Goal: Task Accomplishment & Management: Complete application form

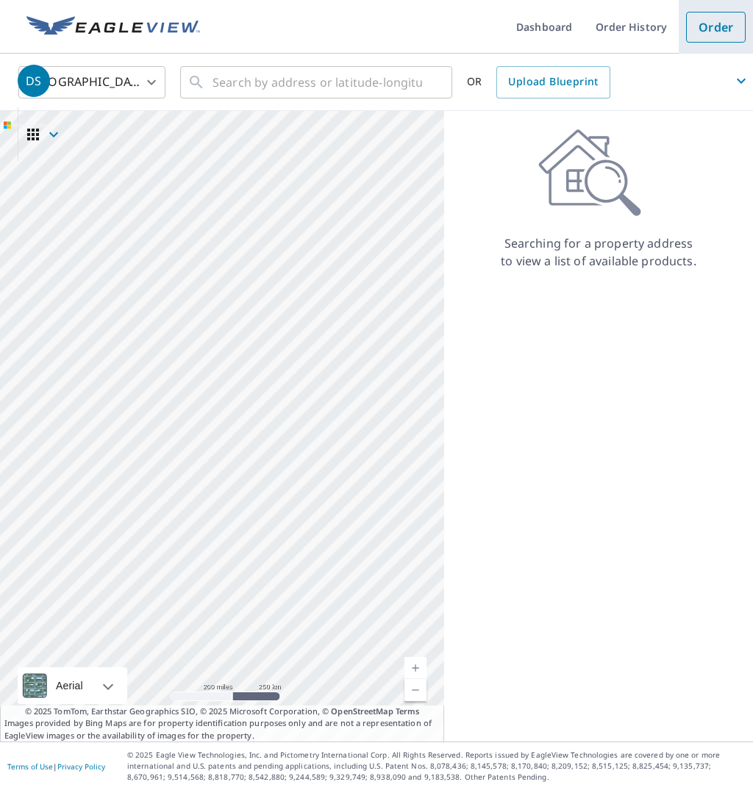
click at [700, 29] on link "Order" at bounding box center [716, 27] width 60 height 31
click at [319, 86] on span "DS" at bounding box center [385, 80] width 735 height 35
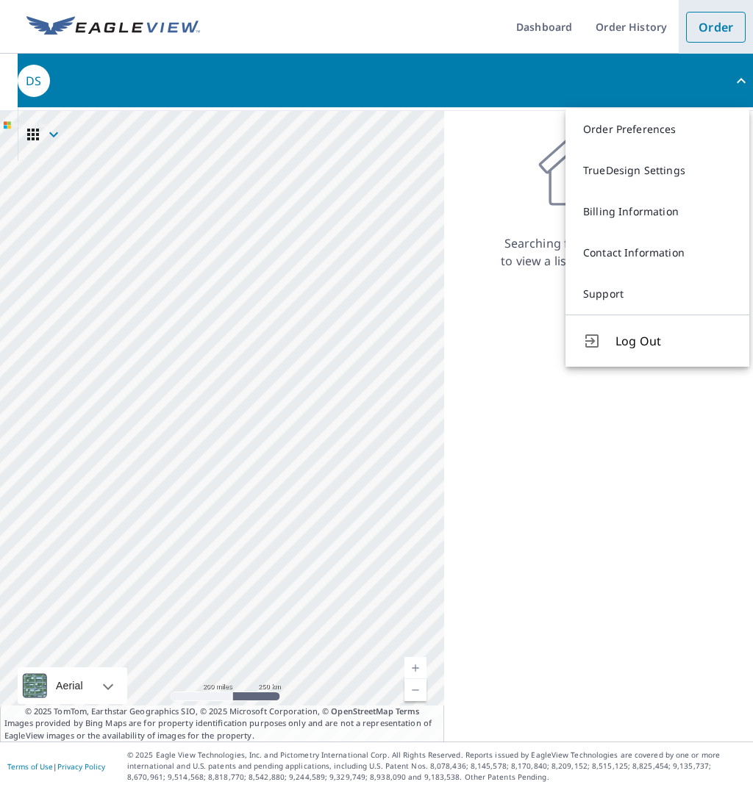
click at [707, 31] on link "Order" at bounding box center [716, 27] width 60 height 31
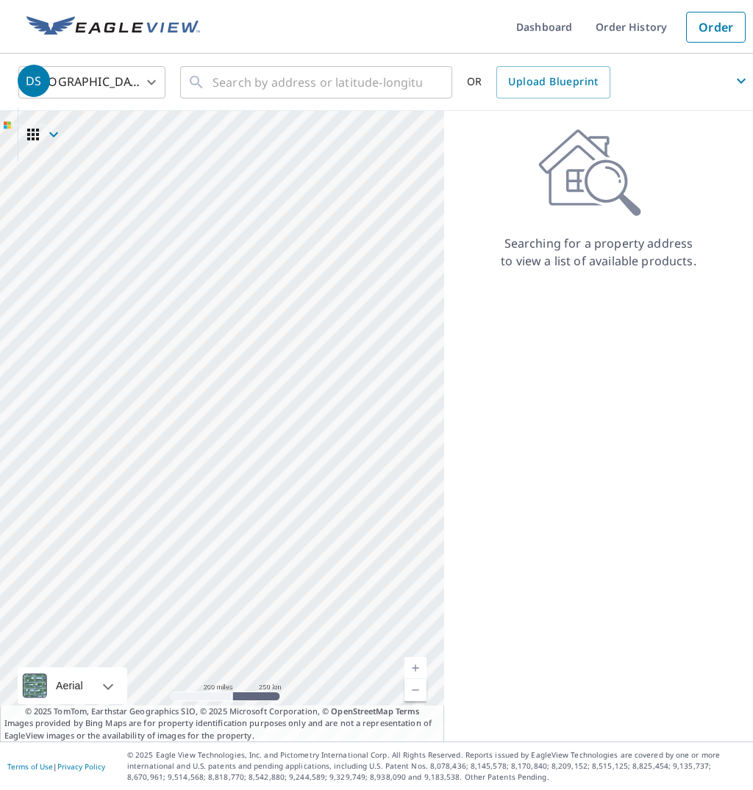
click at [572, 416] on div "Searching for a property address to view a list of available products." at bounding box center [598, 426] width 309 height 631
click at [740, 84] on icon "button" at bounding box center [741, 81] width 18 height 18
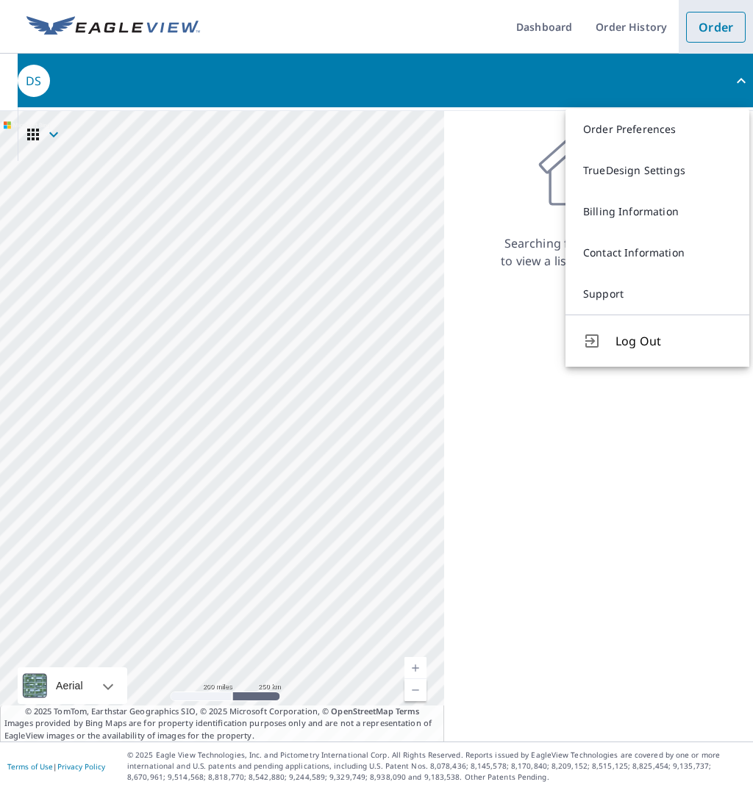
click at [714, 22] on link "Order" at bounding box center [716, 27] width 60 height 31
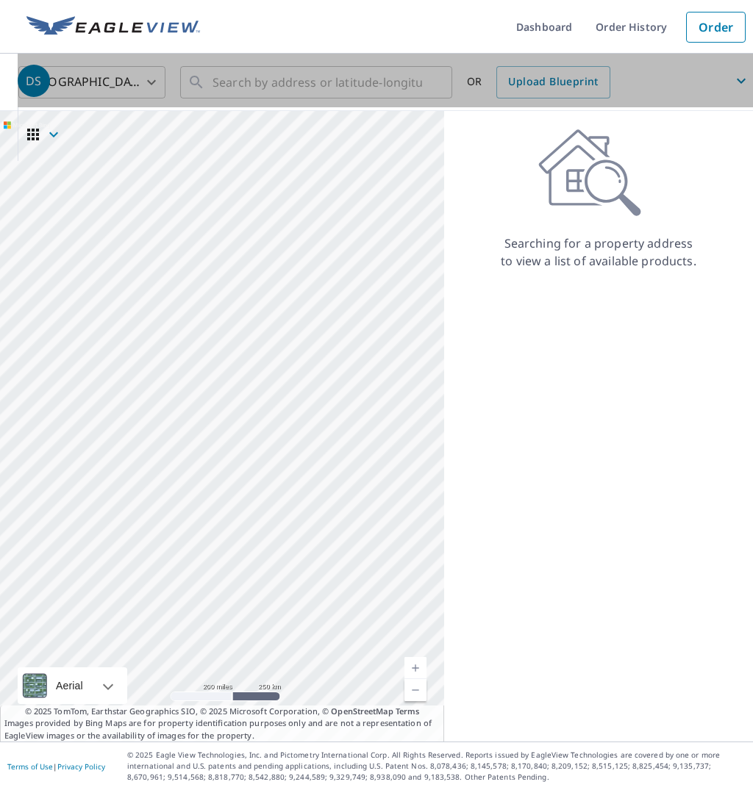
click at [151, 83] on span "DS" at bounding box center [385, 80] width 735 height 35
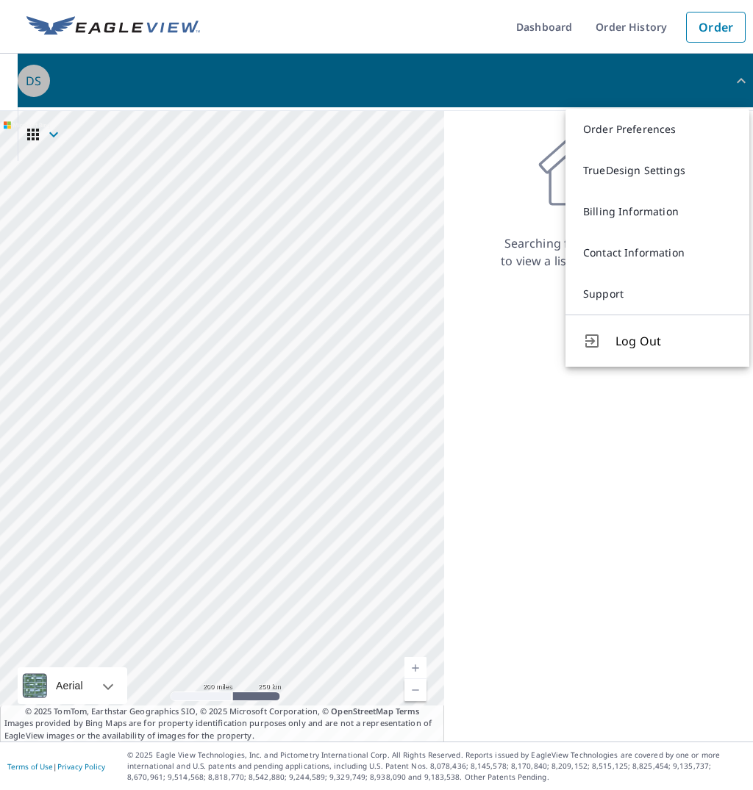
click at [45, 85] on div "DS" at bounding box center [34, 81] width 32 height 32
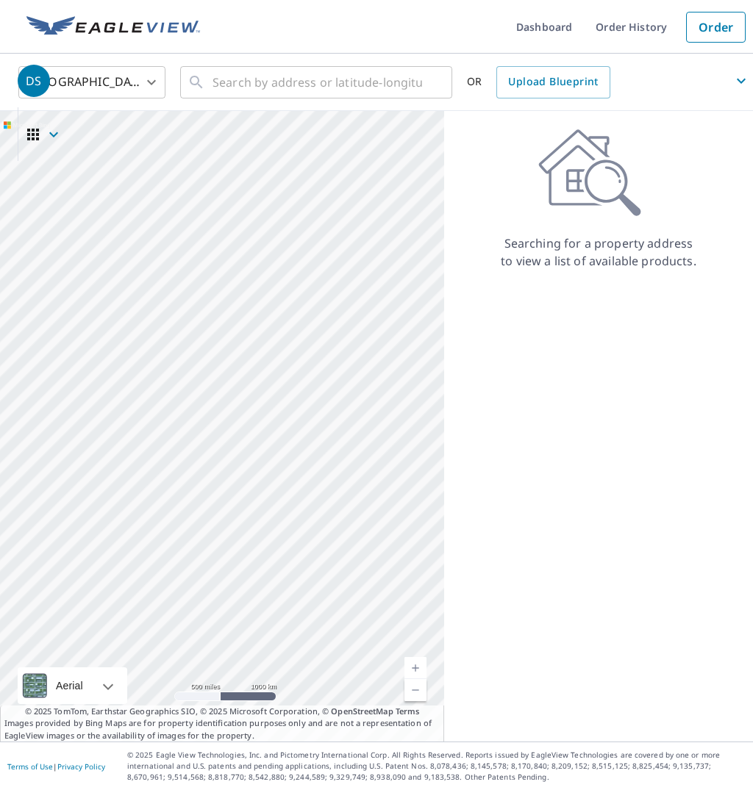
click at [99, 505] on div at bounding box center [222, 426] width 444 height 631
click at [108, 519] on div at bounding box center [222, 426] width 444 height 631
click at [548, 30] on link "Dashboard" at bounding box center [543, 27] width 79 height 54
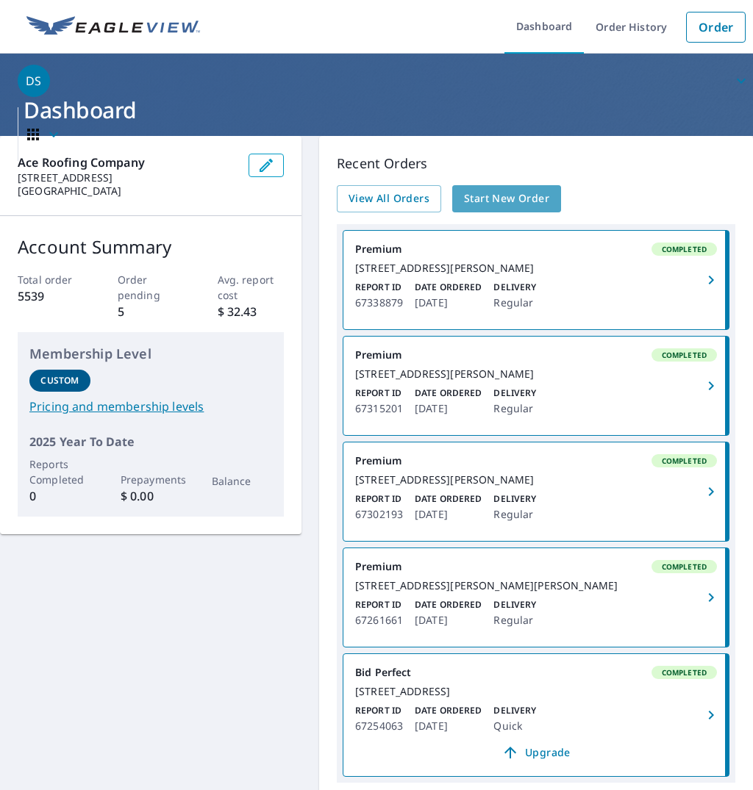
click at [514, 196] on span "Start New Order" at bounding box center [506, 199] width 85 height 18
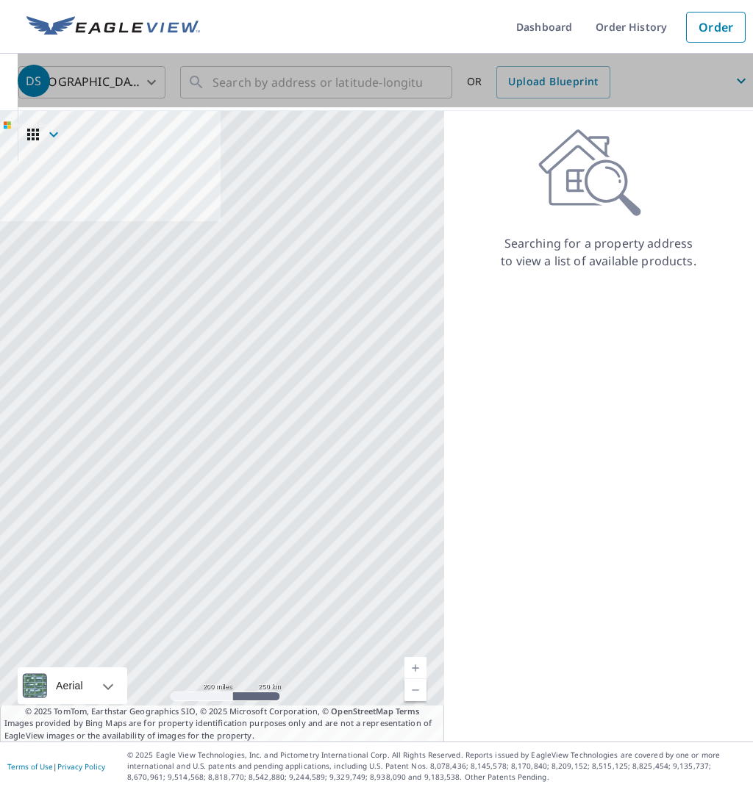
click at [252, 84] on span "DS" at bounding box center [385, 80] width 735 height 35
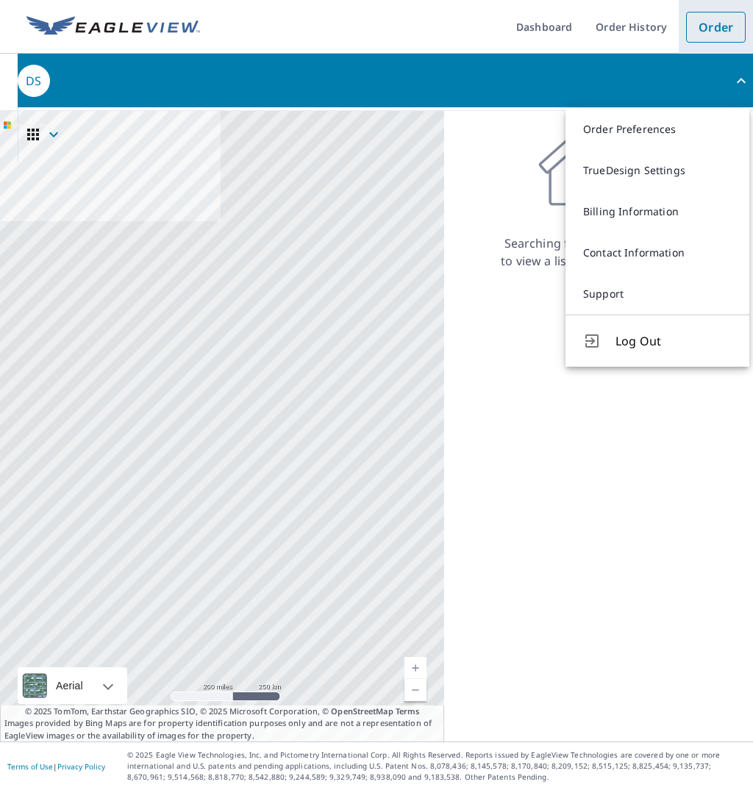
click at [713, 26] on link "Order" at bounding box center [716, 27] width 60 height 31
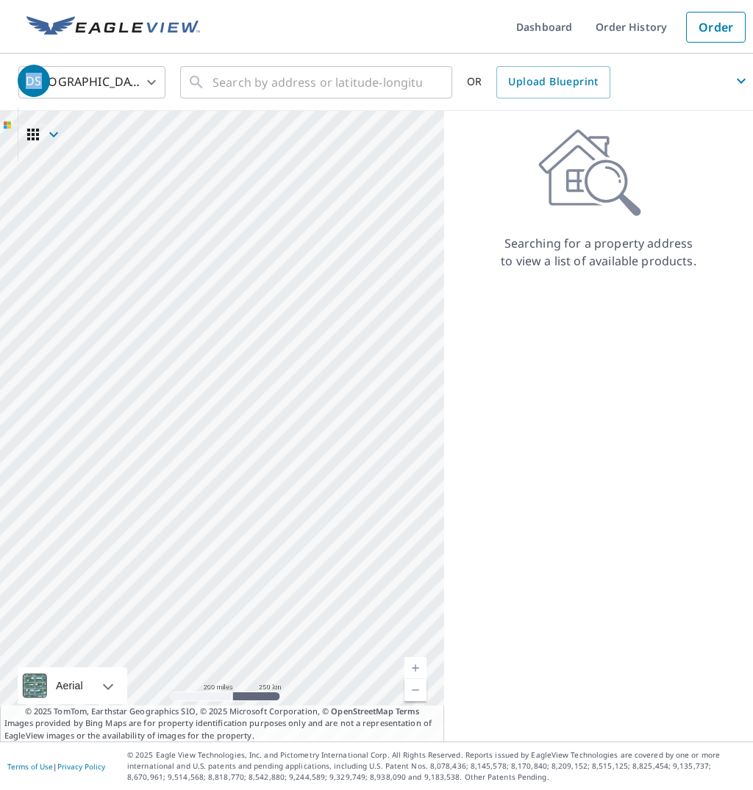
drag, startPoint x: 40, startPoint y: 80, endPoint x: 35, endPoint y: 196, distance: 115.5
click at [35, 197] on div "Dashboard Order History Order DS United States US ​ ​ OR Upload Blueprint Aeria…" at bounding box center [376, 395] width 753 height 790
drag, startPoint x: 30, startPoint y: 79, endPoint x: 177, endPoint y: 10, distance: 162.5
click at [177, 9] on header "Dashboard Order History Order DS" at bounding box center [376, 27] width 753 height 54
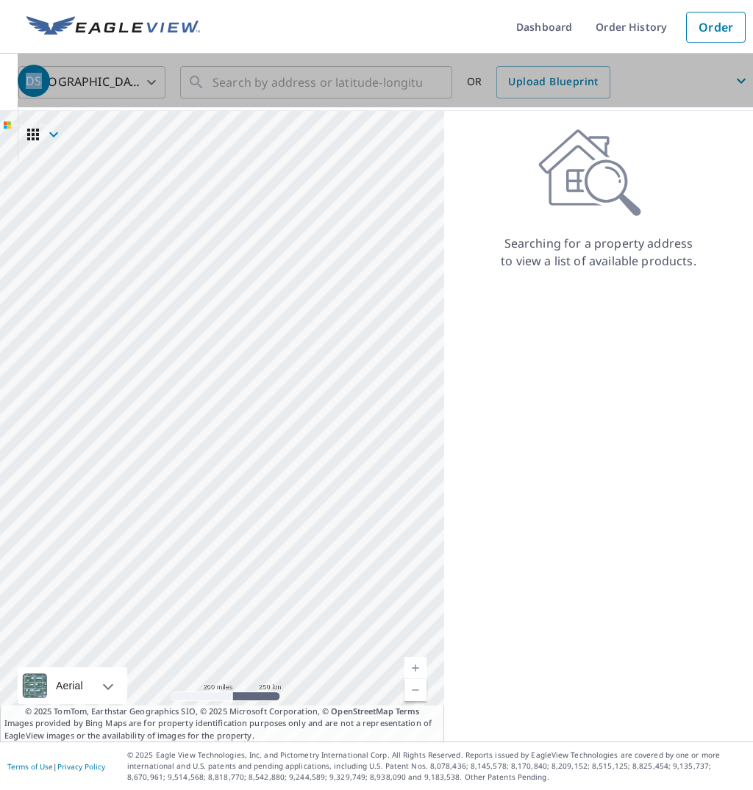
click at [148, 82] on span "DS" at bounding box center [385, 80] width 735 height 35
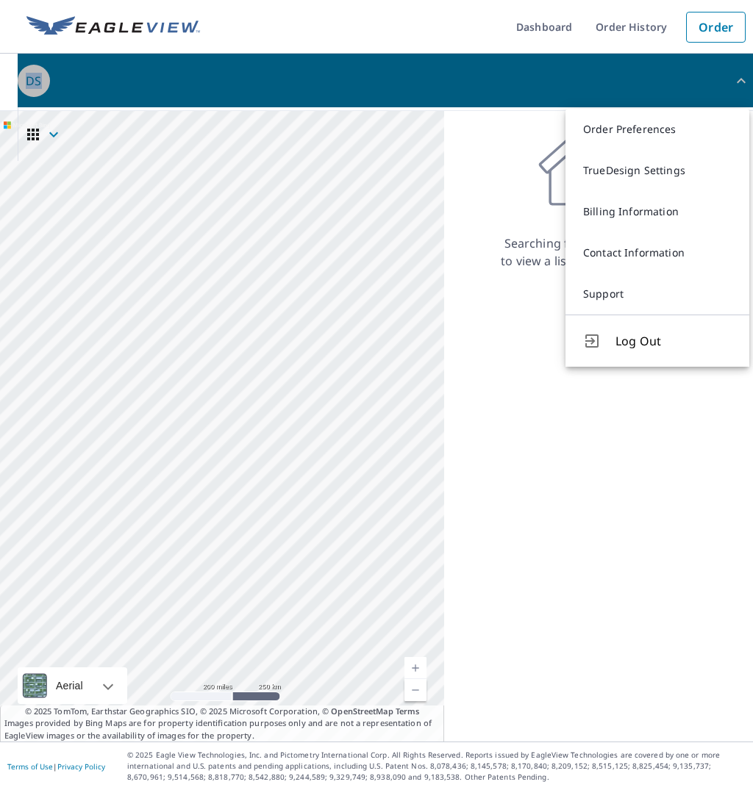
click at [148, 82] on span "DS" at bounding box center [385, 80] width 735 height 35
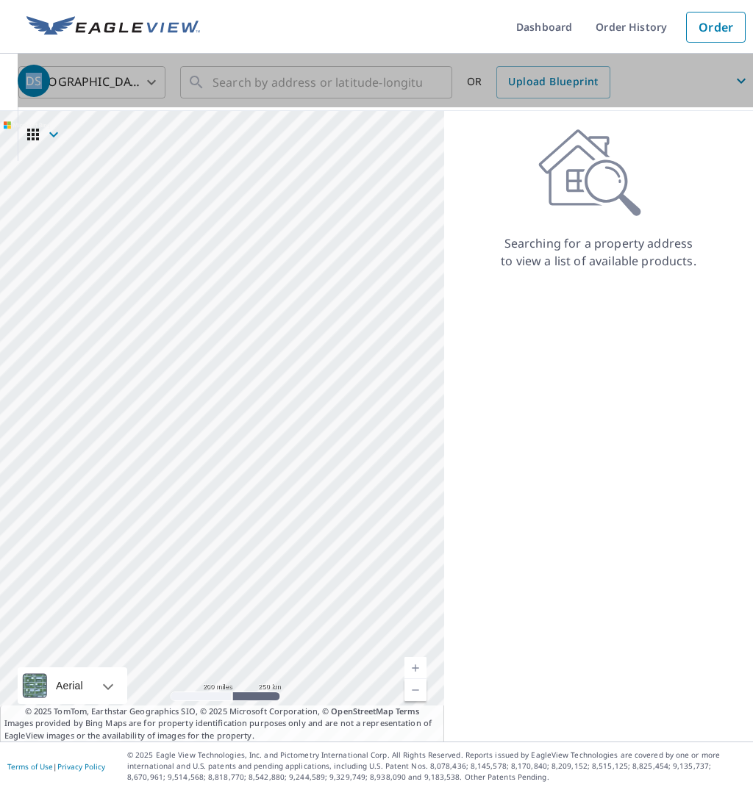
click at [535, 85] on span "DS" at bounding box center [385, 80] width 735 height 35
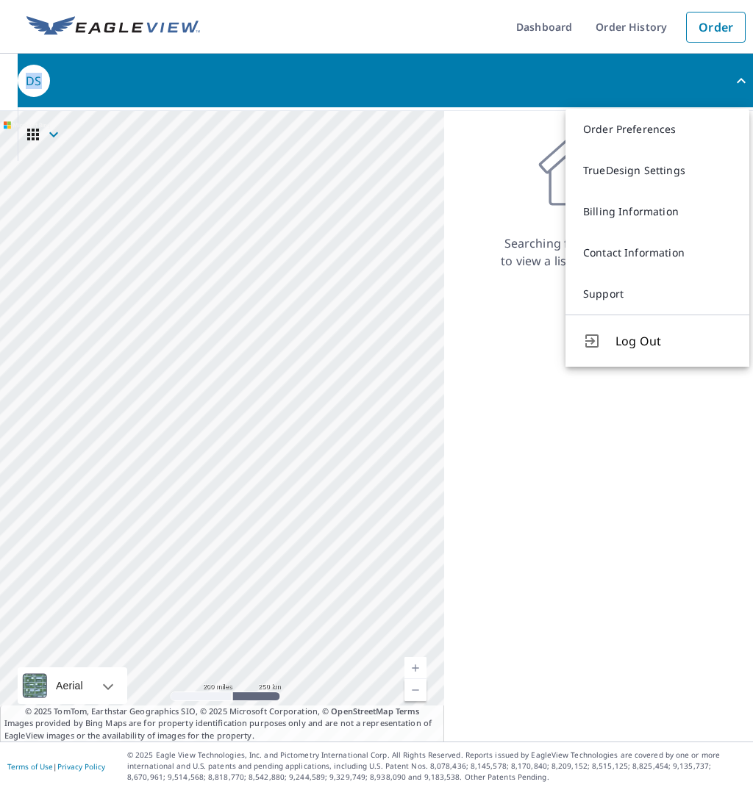
scroll to position [0, 1]
click at [605, 295] on link "Support" at bounding box center [657, 293] width 184 height 41
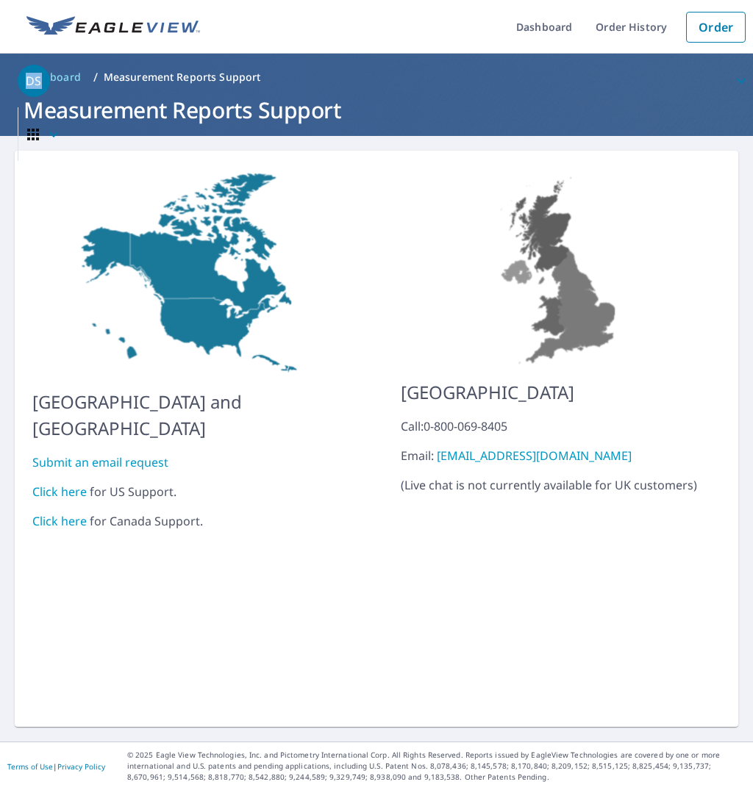
click at [56, 484] on link "Click here" at bounding box center [59, 492] width 54 height 16
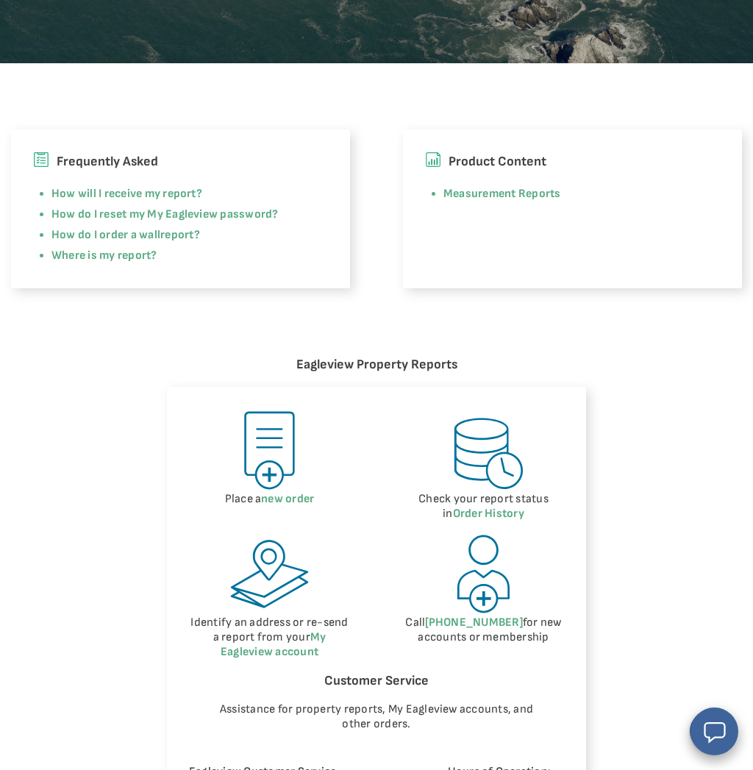
scroll to position [398, 0]
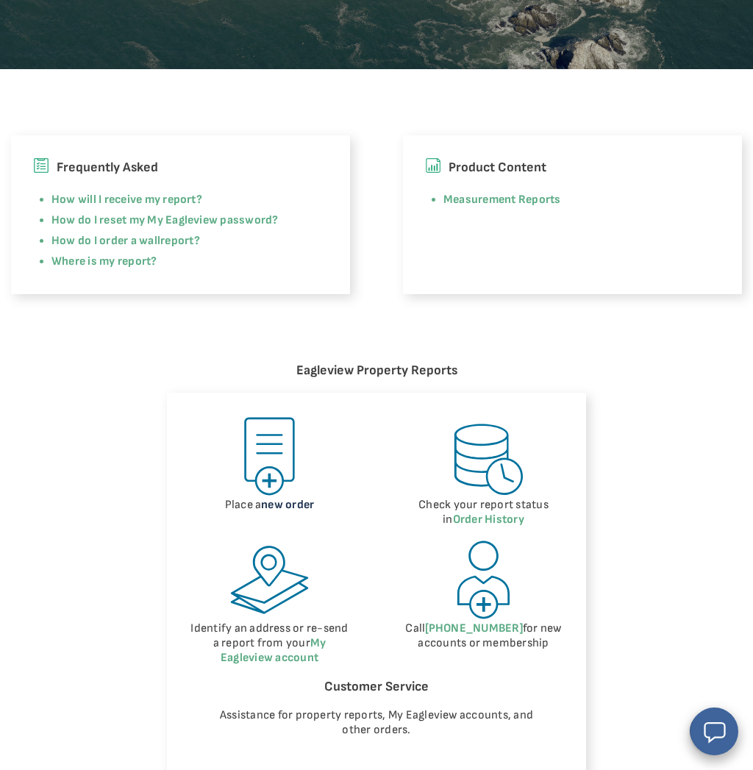
click at [289, 501] on link "new order" at bounding box center [287, 505] width 53 height 14
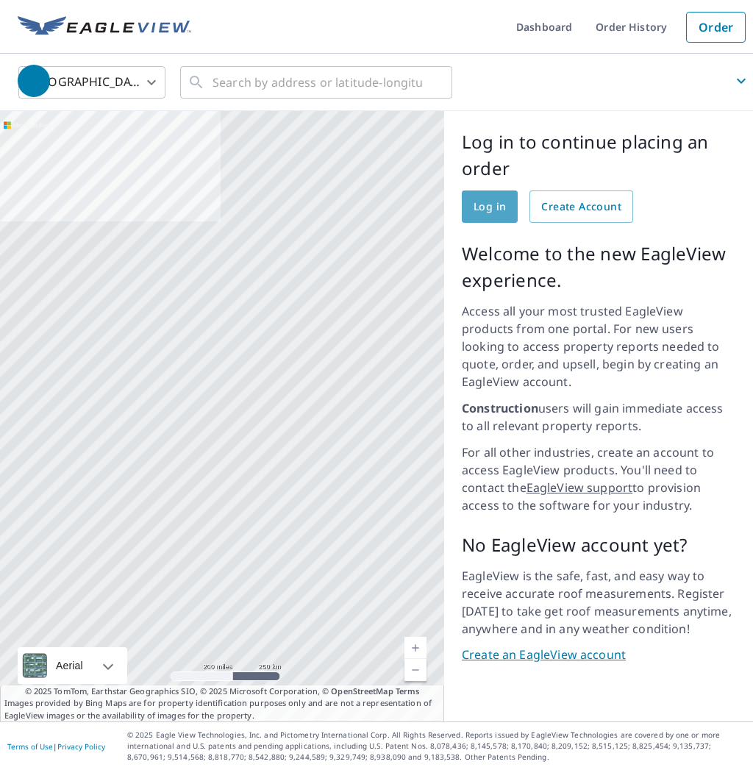
click at [492, 210] on span "Log in" at bounding box center [489, 207] width 32 height 18
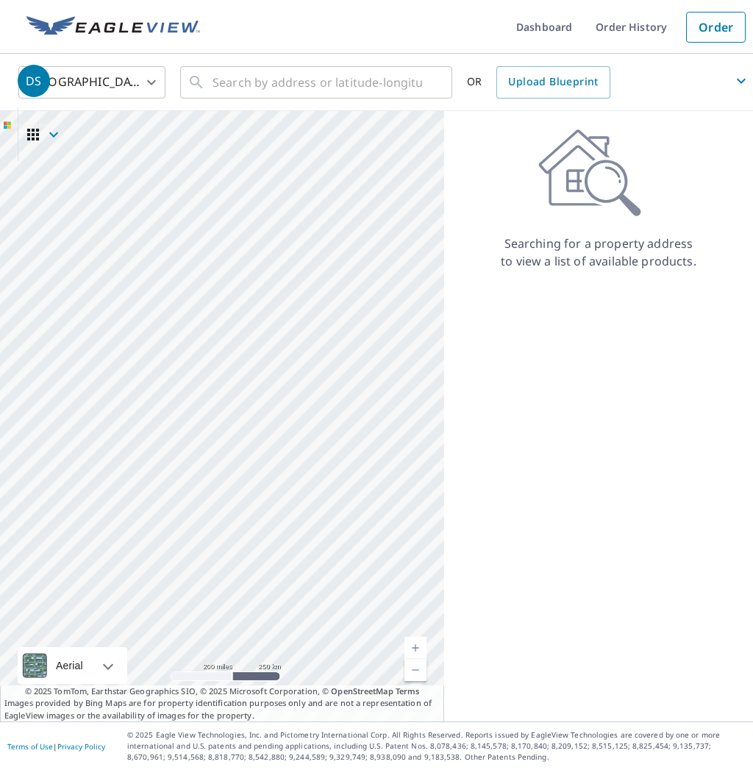
click at [369, 79] on span "DS" at bounding box center [385, 80] width 735 height 35
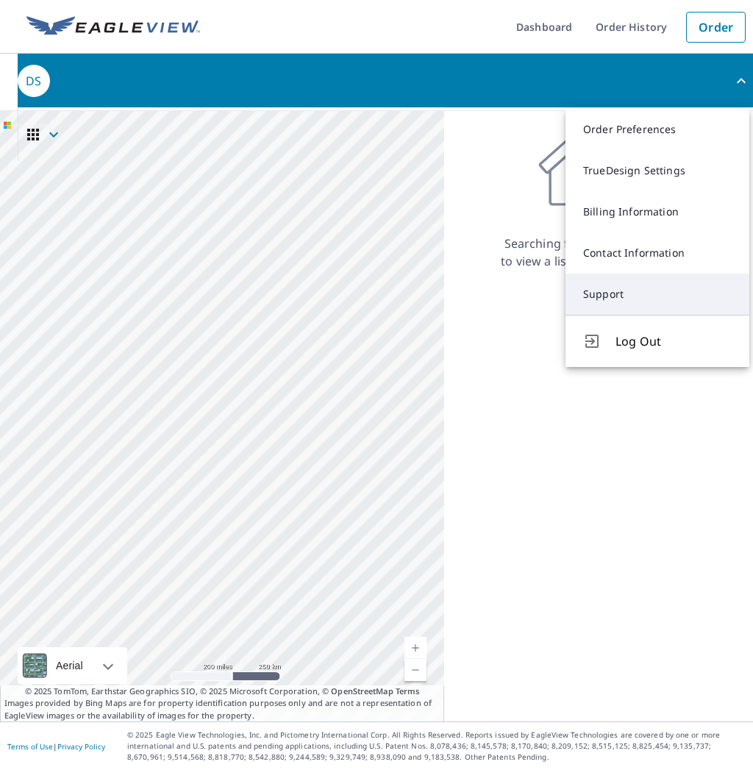
click at [610, 293] on link "Support" at bounding box center [657, 293] width 184 height 41
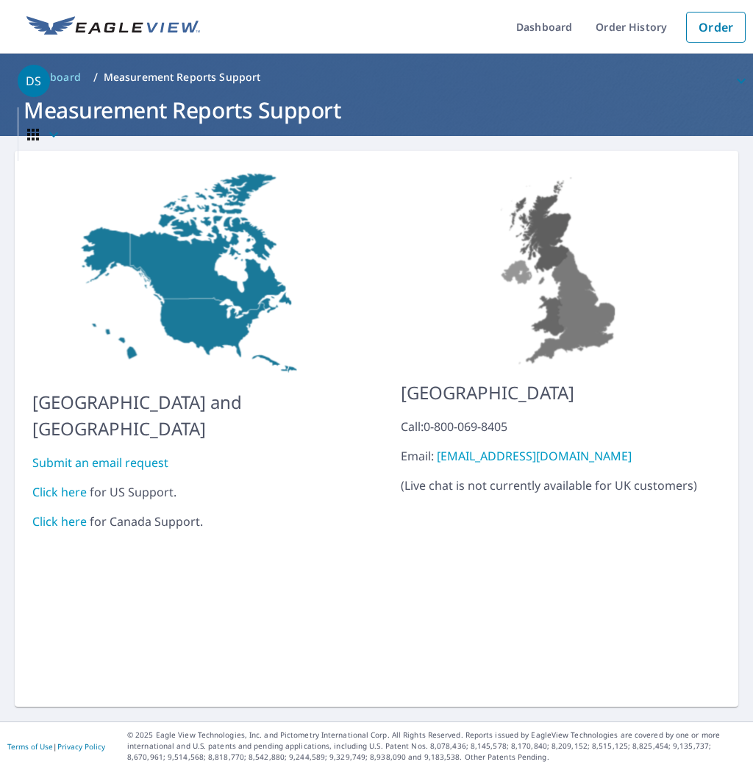
click at [66, 484] on link "Click here" at bounding box center [59, 492] width 54 height 16
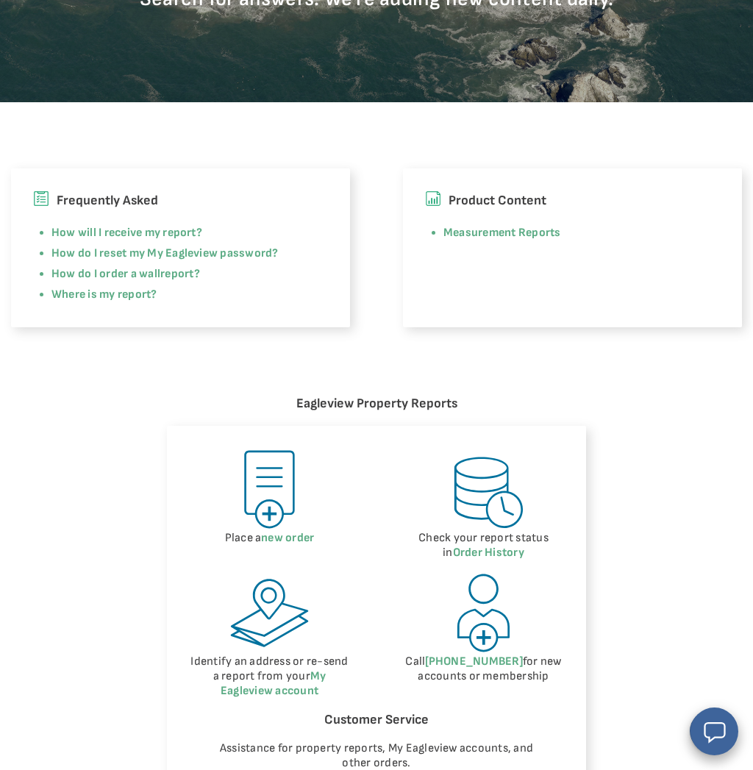
scroll to position [366, 0]
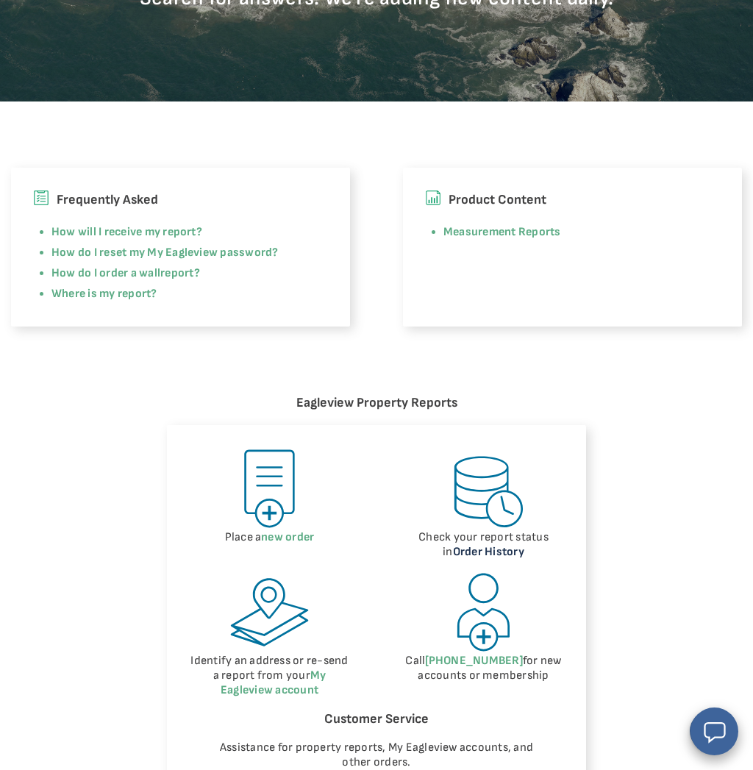
click at [511, 553] on link "Order History" at bounding box center [488, 552] width 71 height 14
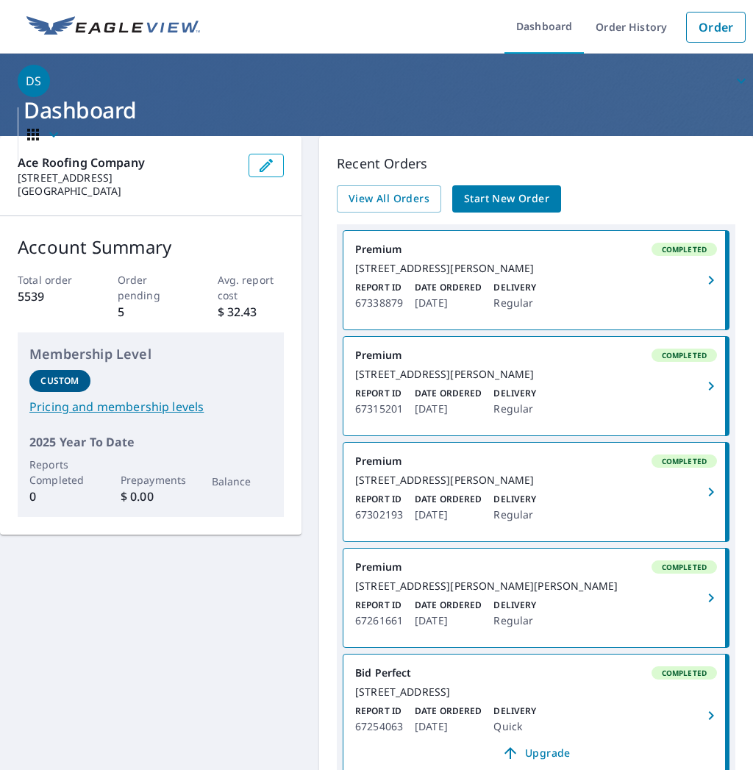
click at [498, 202] on span "Start New Order" at bounding box center [506, 199] width 85 height 18
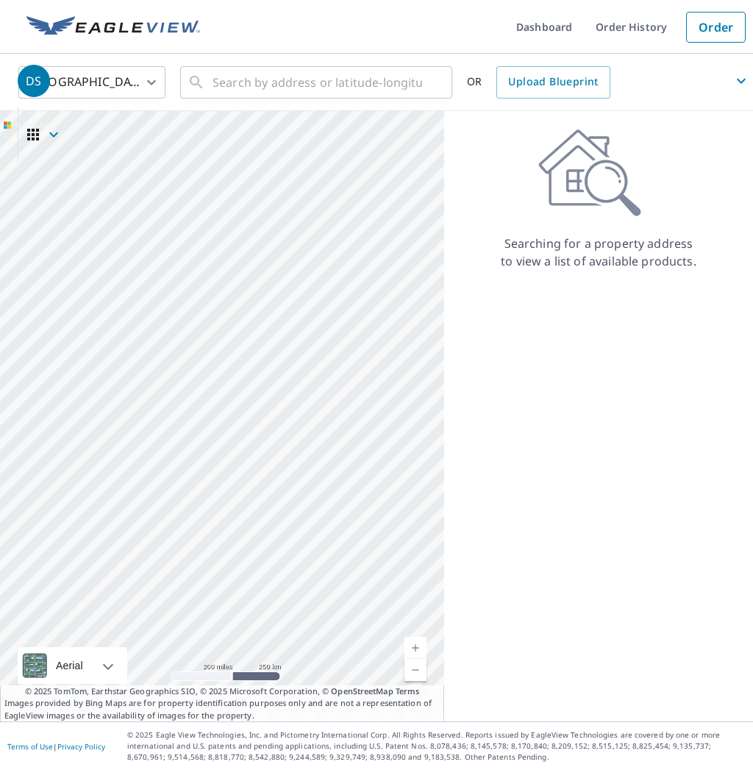
click at [334, 88] on span "DS" at bounding box center [385, 80] width 735 height 35
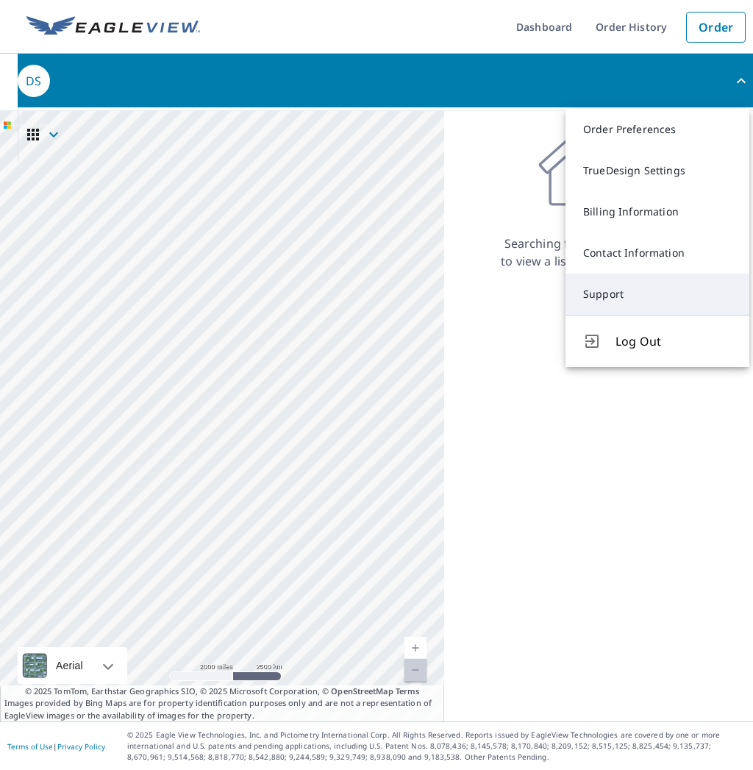
click at [618, 299] on link "Support" at bounding box center [657, 293] width 184 height 41
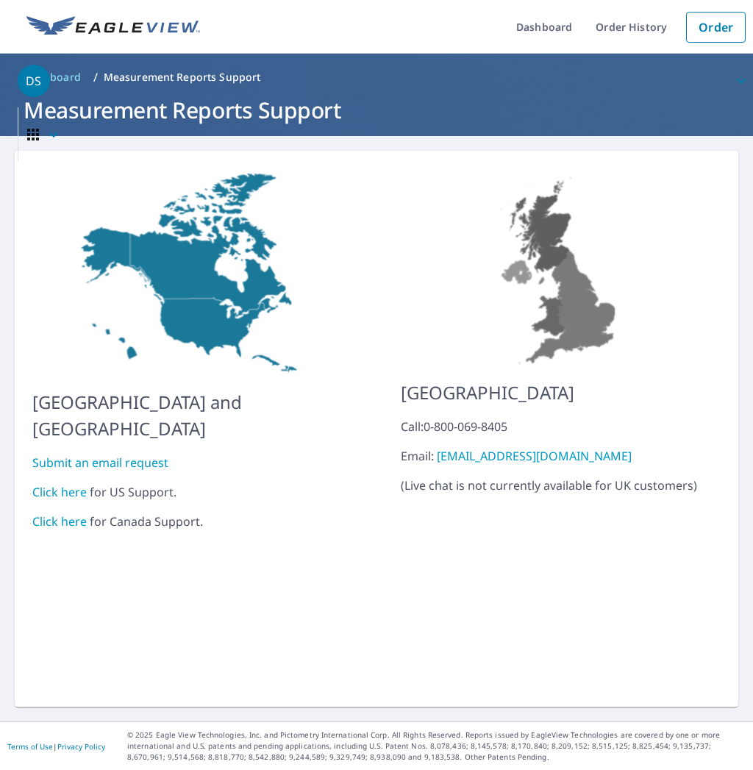
click at [65, 484] on link "Click here" at bounding box center [59, 492] width 54 height 16
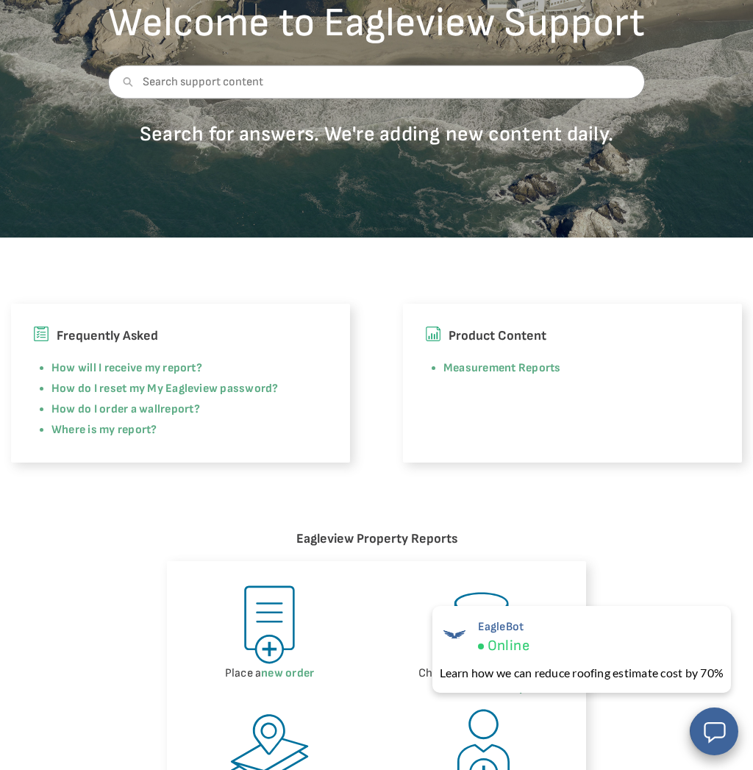
scroll to position [217, 0]
